Goal: Task Accomplishment & Management: Manage account settings

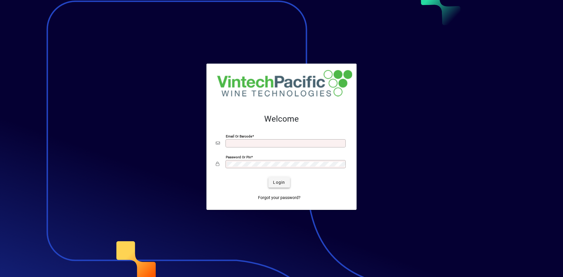
type input "**********"
click at [275, 182] on span "Login" at bounding box center [279, 183] width 12 height 6
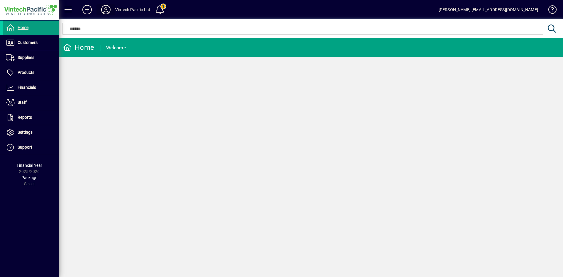
click at [107, 12] on icon at bounding box center [106, 9] width 12 height 9
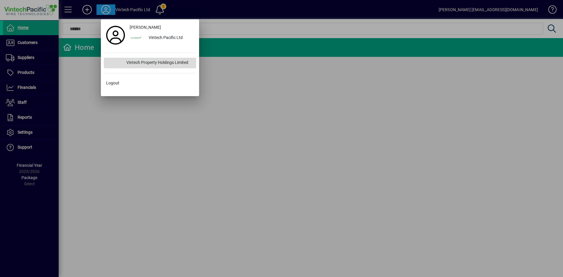
click at [146, 64] on div "Vintech Property Holdings Limited" at bounding box center [159, 63] width 75 height 11
